Goal: Use online tool/utility: Utilize a website feature to perform a specific function

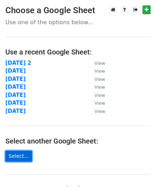
click at [14, 160] on link "Select..." at bounding box center [18, 155] width 27 height 11
click at [17, 156] on link "Select..." at bounding box center [18, 155] width 27 height 11
click at [16, 158] on link "Select..." at bounding box center [18, 155] width 27 height 11
